Goal: Task Accomplishment & Management: Complete application form

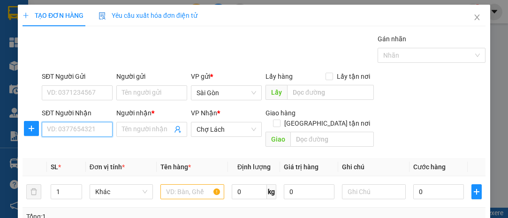
click at [81, 130] on input "SĐT Người Nhận" at bounding box center [77, 129] width 71 height 15
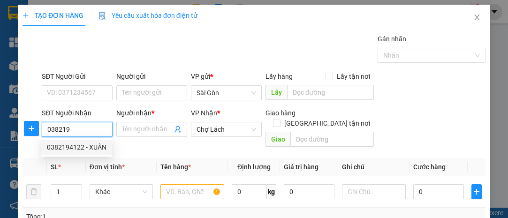
click at [82, 148] on div "0382194122 - XUÂN" at bounding box center [77, 147] width 60 height 10
type input "0382194122"
type input "XUÂN"
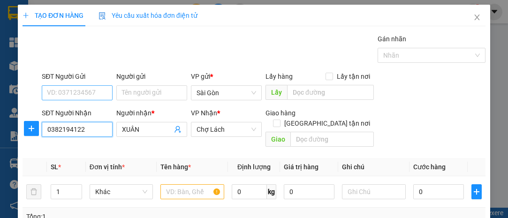
type input "0382194122"
click at [85, 88] on input "SĐT Người Gửi" at bounding box center [77, 92] width 71 height 15
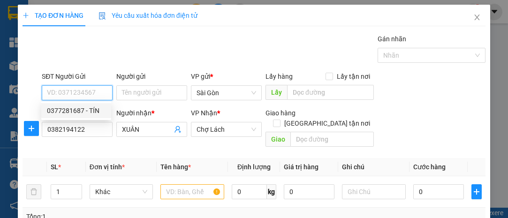
click at [93, 109] on div "0377281687 - TÍN" at bounding box center [76, 111] width 59 height 10
type input "0377281687"
type input "TÍN"
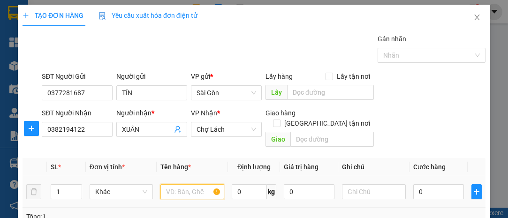
click at [201, 188] on input "text" at bounding box center [193, 191] width 64 height 15
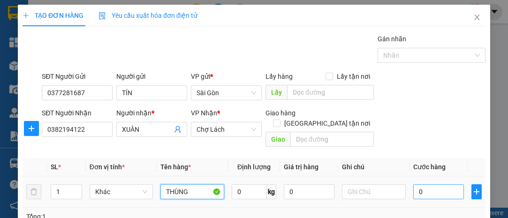
type input "THÙNG"
click at [425, 184] on input "0" at bounding box center [438, 191] width 51 height 15
type input "5"
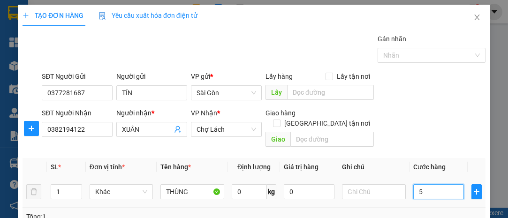
type input "50"
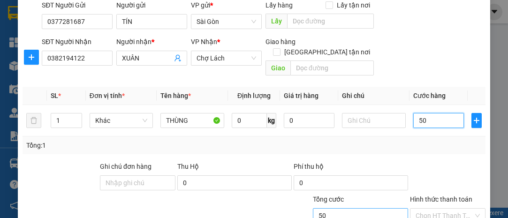
scroll to position [127, 0]
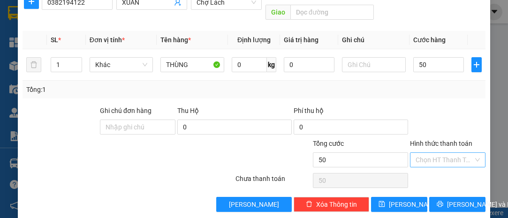
type input "50.000"
click at [436, 153] on input "Hình thức thanh toán" at bounding box center [445, 160] width 58 height 14
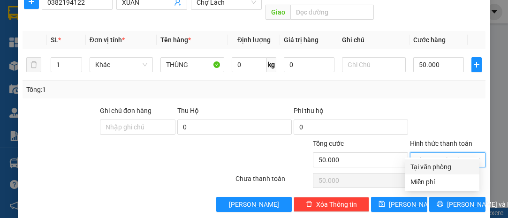
click at [446, 163] on div "Tại văn phòng" at bounding box center [442, 167] width 63 height 10
type input "0"
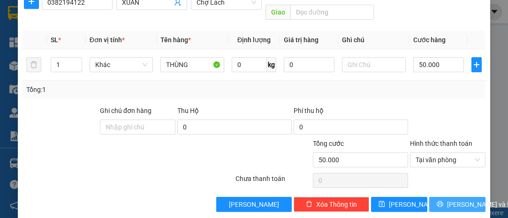
click at [451, 199] on span "[PERSON_NAME] và In" at bounding box center [480, 204] width 66 height 10
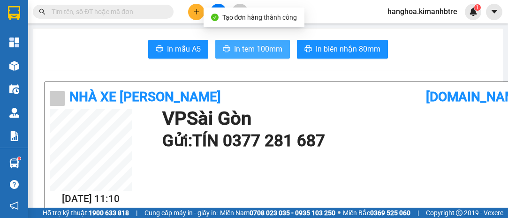
click at [253, 49] on span "In tem 100mm" at bounding box center [258, 49] width 48 height 12
